Goal: Find specific page/section: Find specific page/section

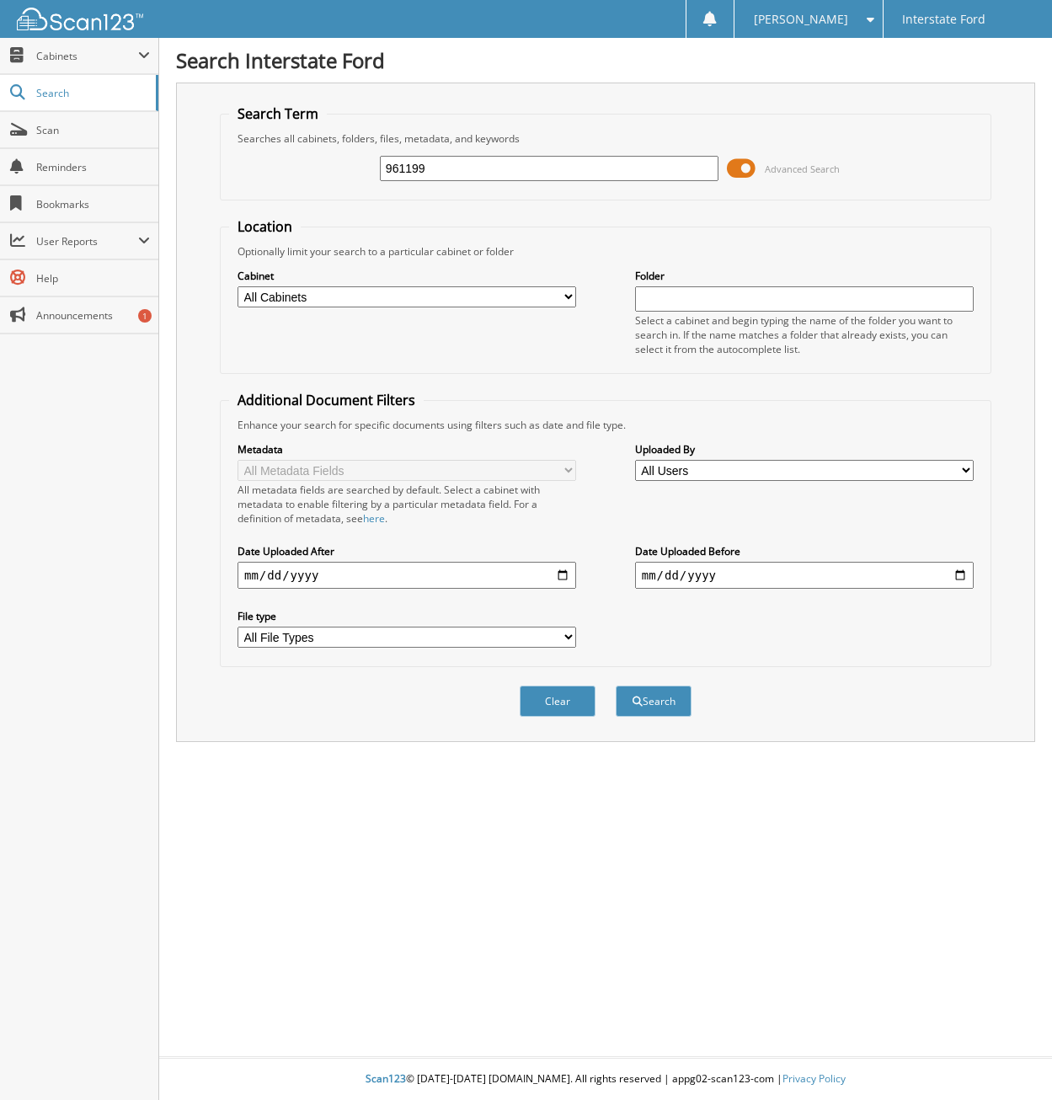
type input "961199"
click at [615, 685] on button "Search" at bounding box center [653, 700] width 76 height 31
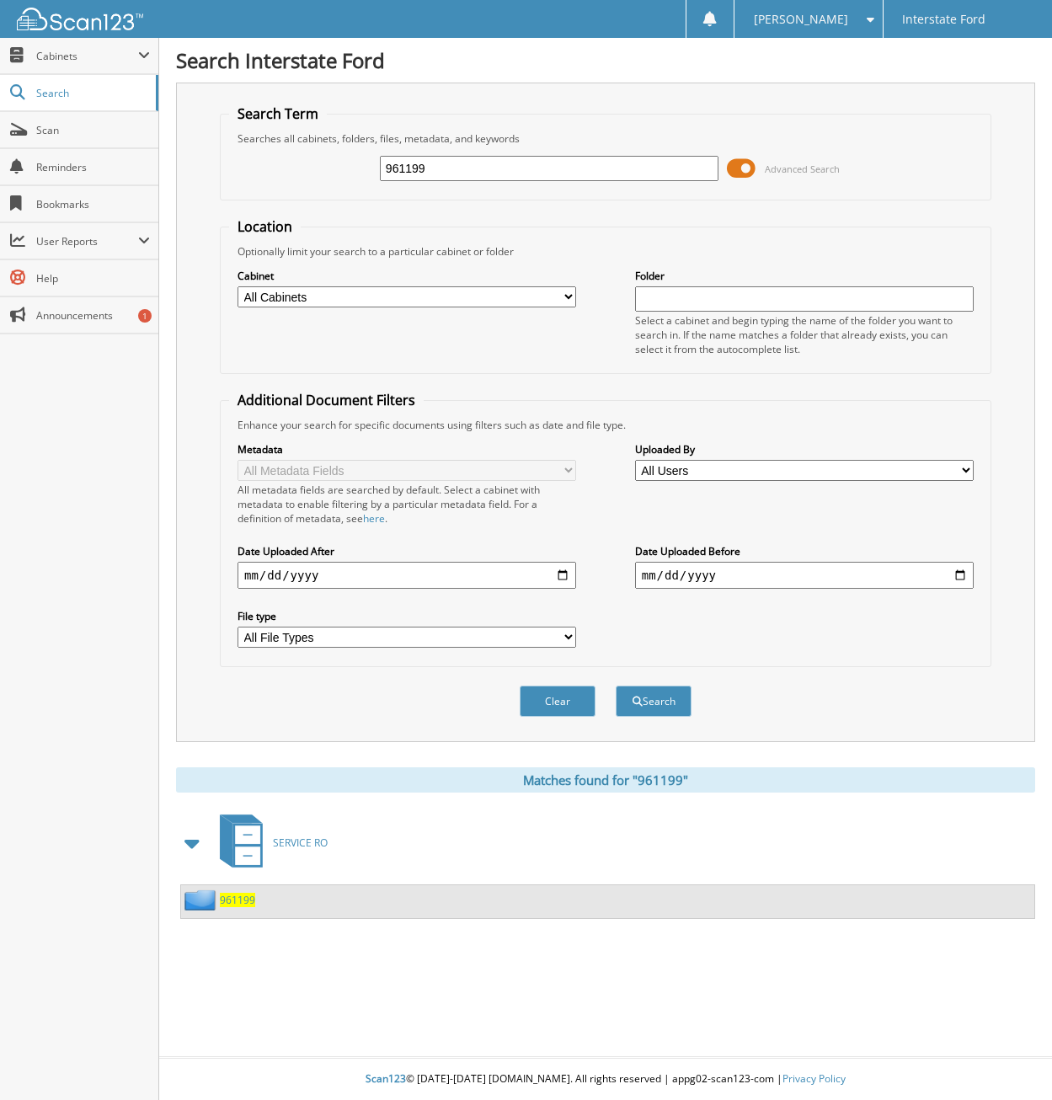
click at [239, 901] on span "961199" at bounding box center [237, 899] width 35 height 14
